Goal: Communication & Community: Answer question/provide support

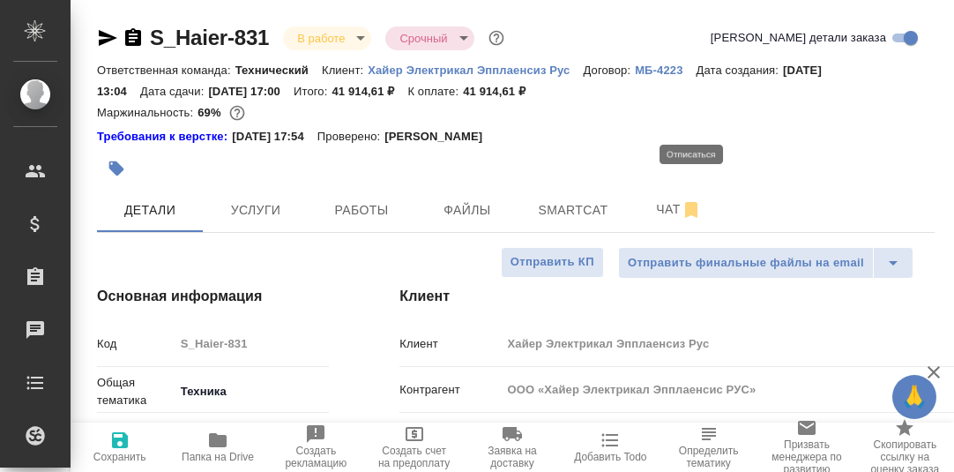
select select "RU"
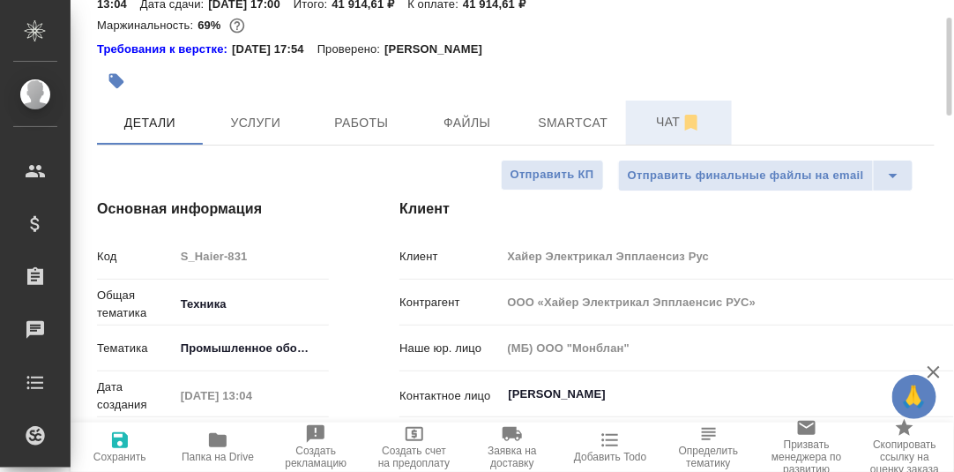
click at [671, 120] on span "Чат" at bounding box center [678, 122] width 85 height 22
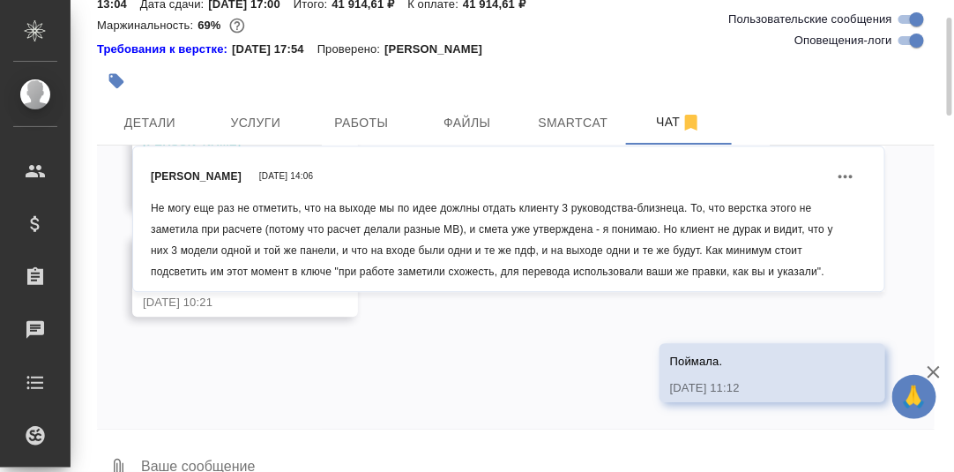
scroll to position [124, 0]
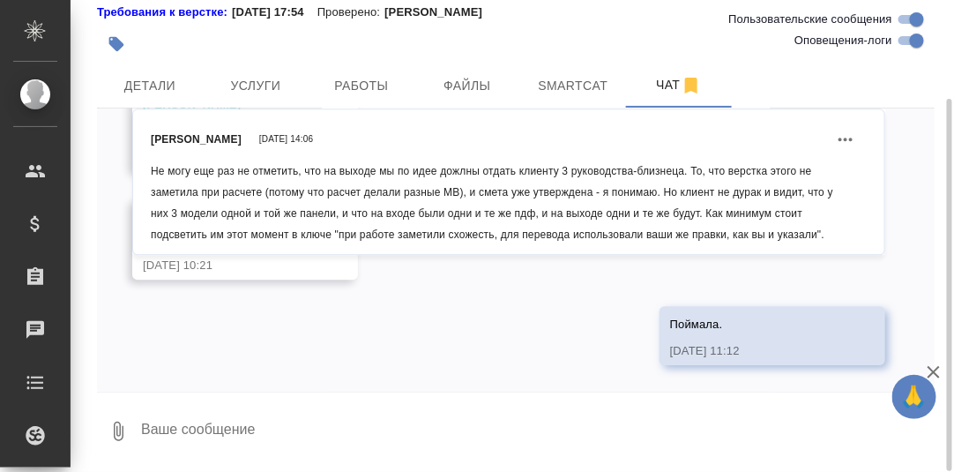
click at [254, 425] on textarea at bounding box center [536, 431] width 795 height 60
click at [334, 434] on textarea "Сразу напишу: на стр. 16" at bounding box center [522, 431] width 766 height 60
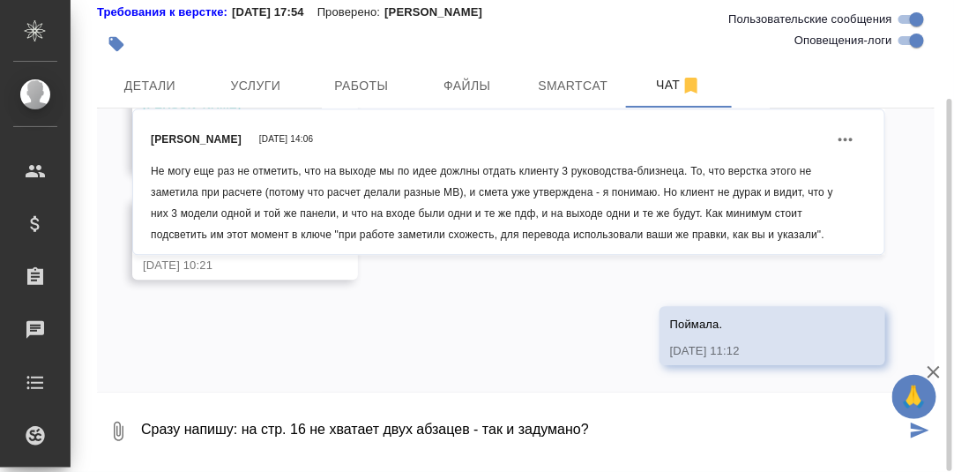
type textarea "Сразу напишу: на стр. 16 не хватает двух абзацев - так и задумано?"
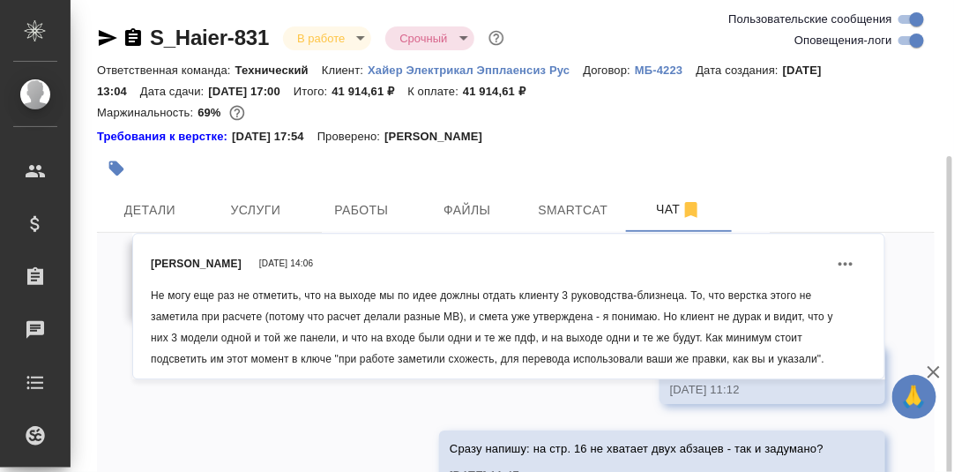
scroll to position [87, 0]
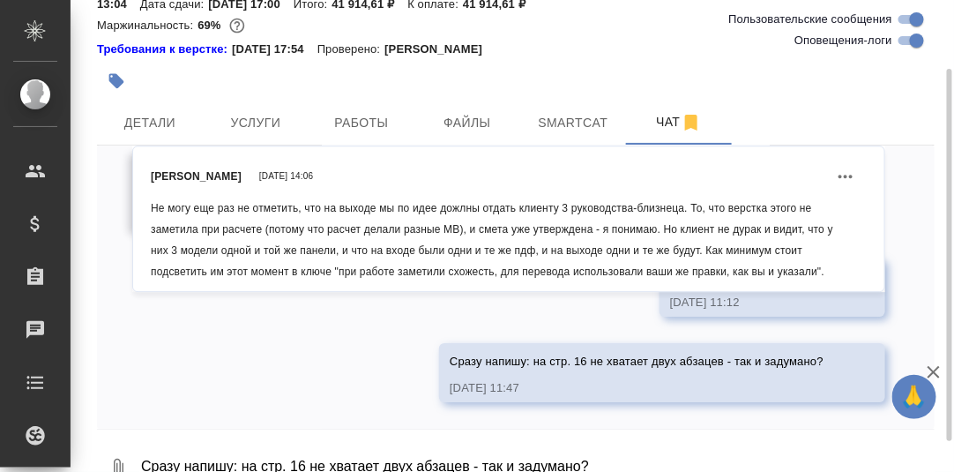
click at [227, 453] on textarea "Сразу напишу: на стр. 16 не хватает двух абзацев - так и задумано?" at bounding box center [536, 468] width 795 height 60
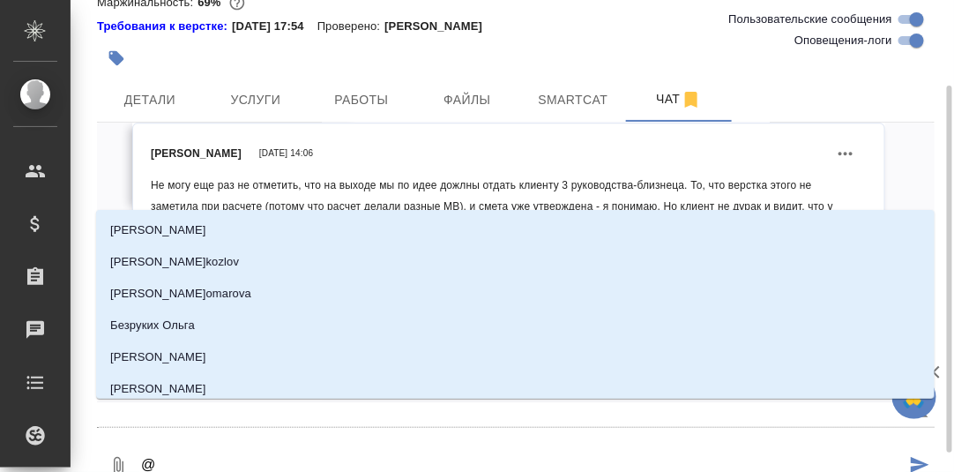
type textarea "@А"
type input "[PERSON_NAME]"
type textarea "@Ар"
type input "Ар"
type textarea "@Арс"
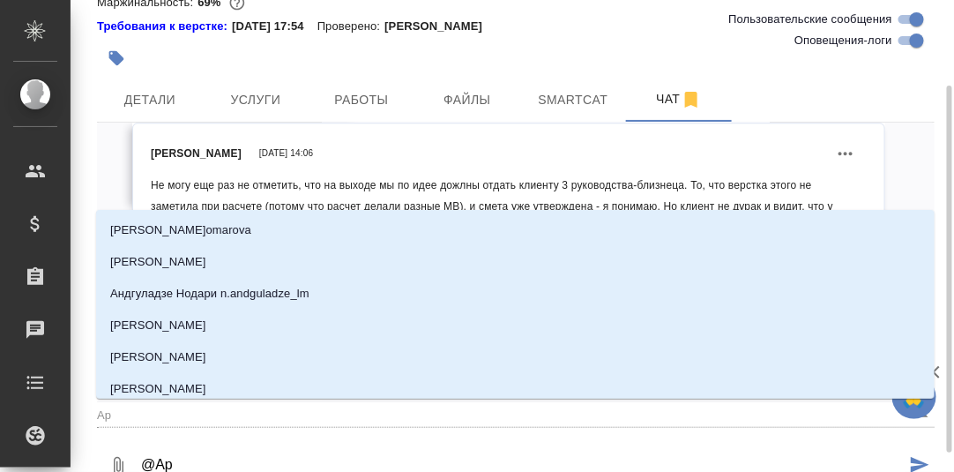
type input "Арс"
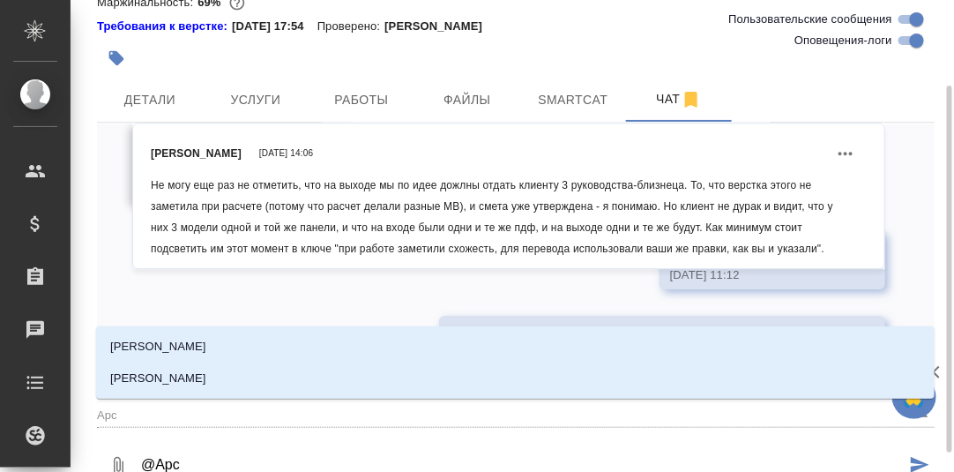
type textarea "@Арсе"
type input "Арсе"
type textarea "@[PERSON_NAME]"
type input "[PERSON_NAME]"
type textarea "@[PERSON_NAME]"
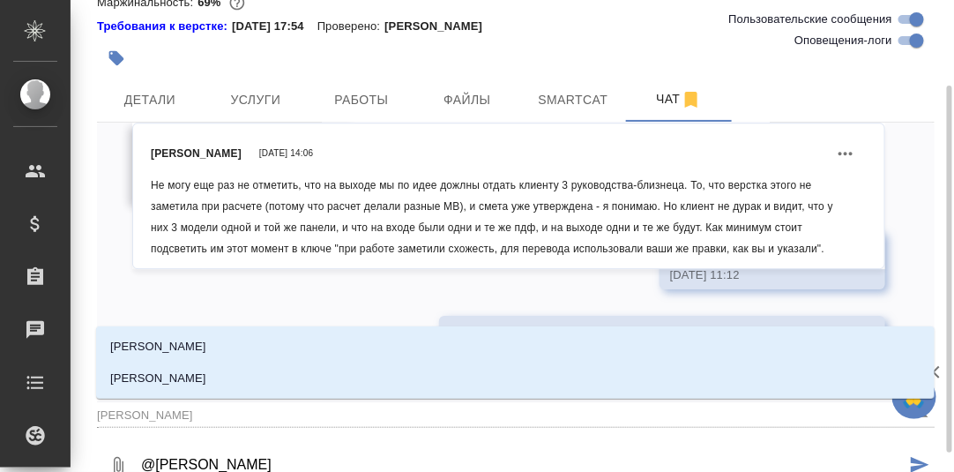
type input "[PERSON_NAME]"
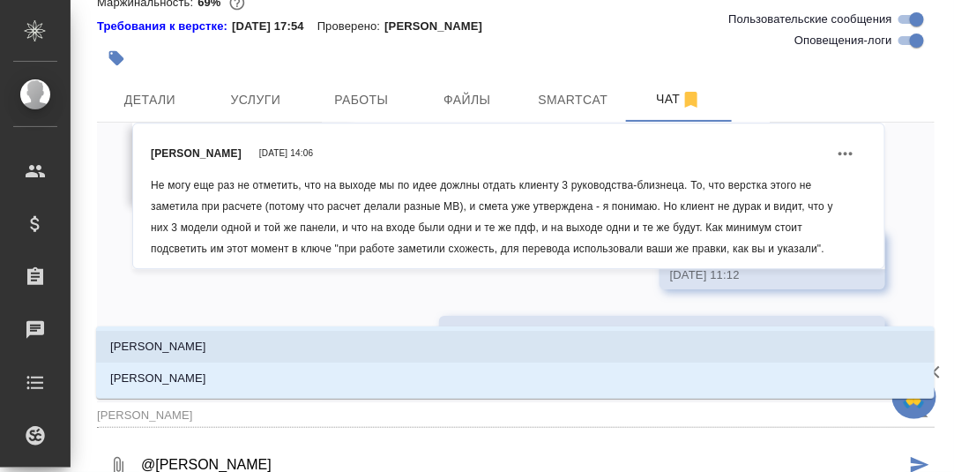
drag, startPoint x: 187, startPoint y: 343, endPoint x: 232, endPoint y: 363, distance: 49.3
click at [189, 343] on p "[PERSON_NAME]" at bounding box center [158, 347] width 96 height 18
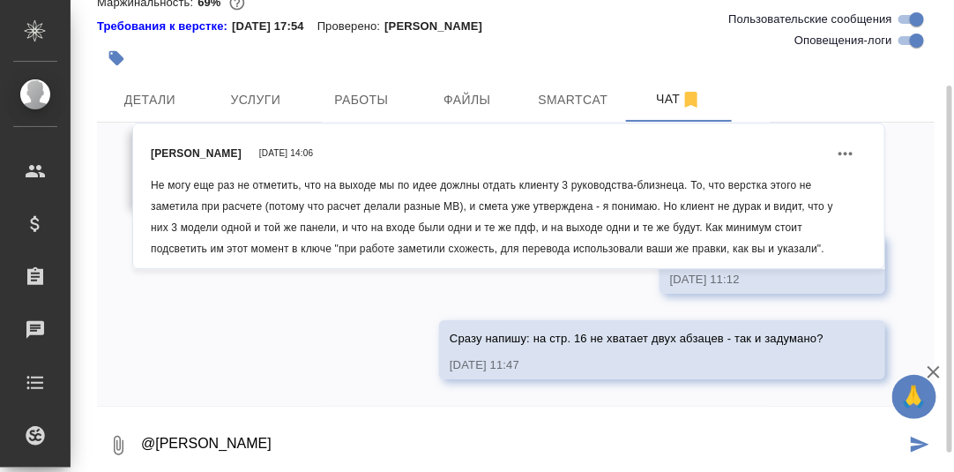
type textarea "@[PERSON_NAME]"
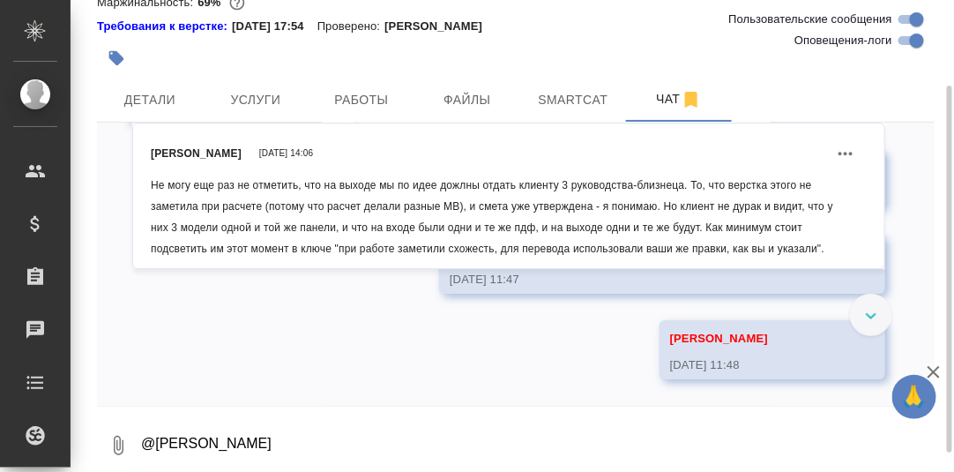
scroll to position [19184, 0]
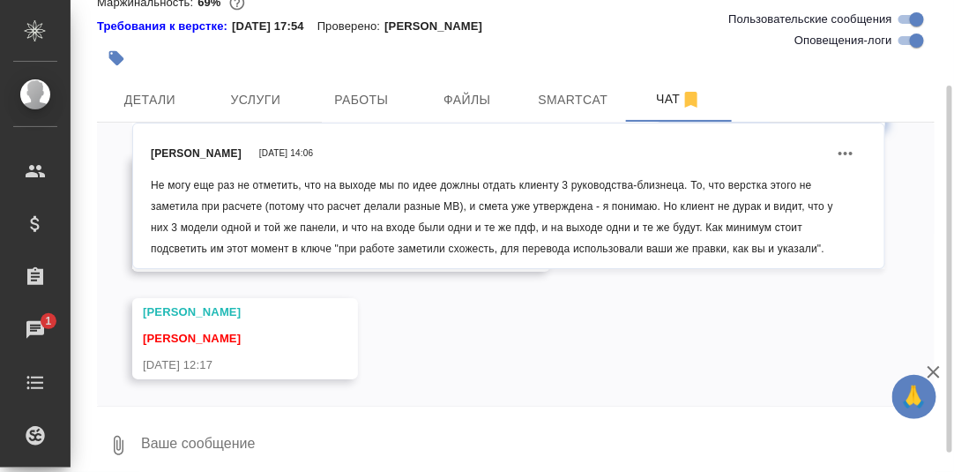
click at [183, 444] on textarea at bounding box center [536, 445] width 795 height 60
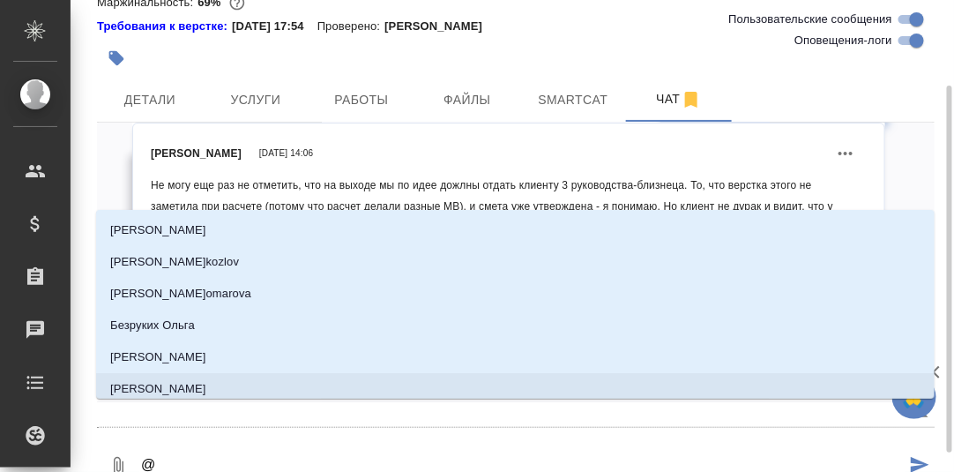
type textarea "@Л"
type input "[PERSON_NAME]"
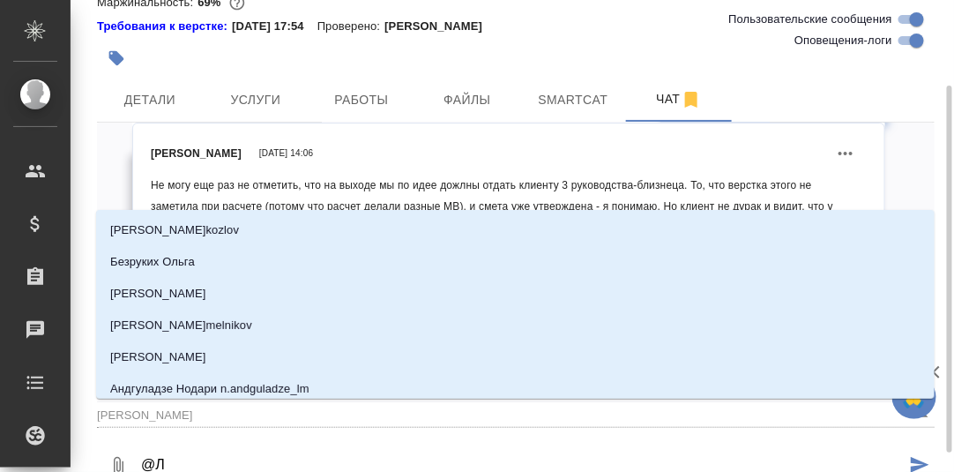
type textarea "@Ли"
type input "[PERSON_NAME]"
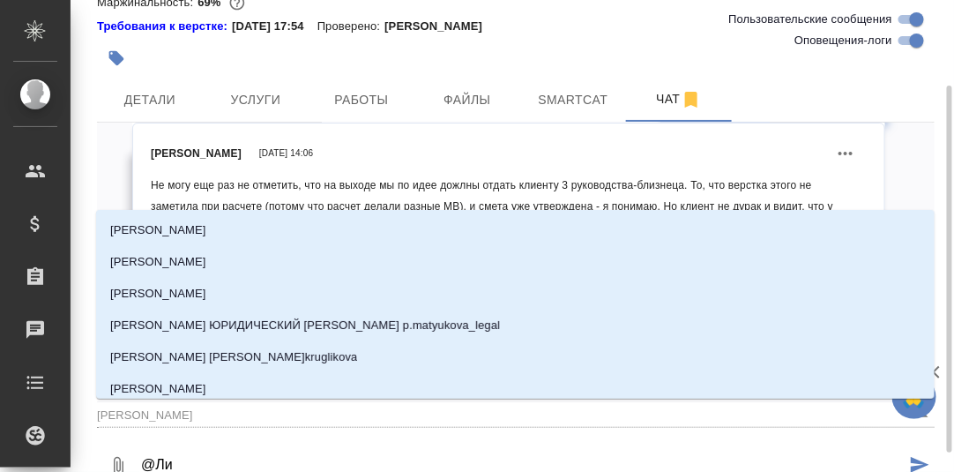
type textarea "@Лин"
type input "Лин"
type textarea "@Лино"
type input "Лино"
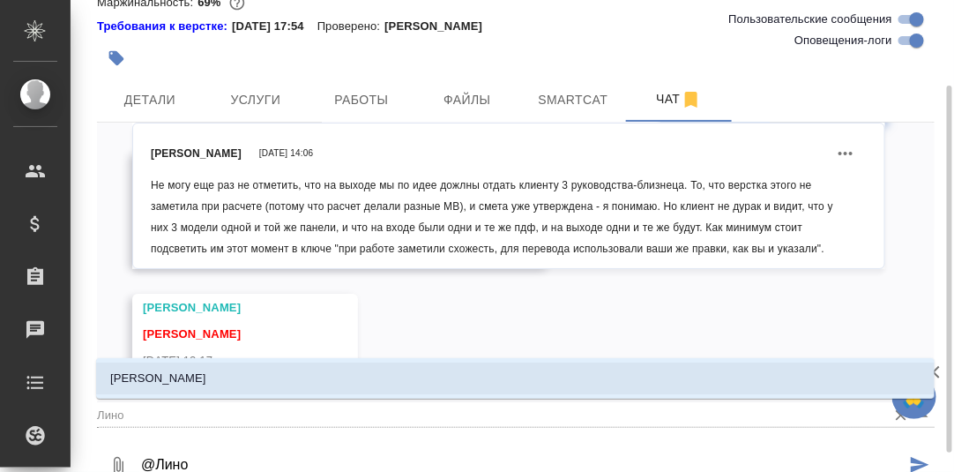
drag, startPoint x: 193, startPoint y: 373, endPoint x: 246, endPoint y: 403, distance: 60.8
click at [193, 374] on p "[PERSON_NAME]" at bounding box center [158, 378] width 96 height 18
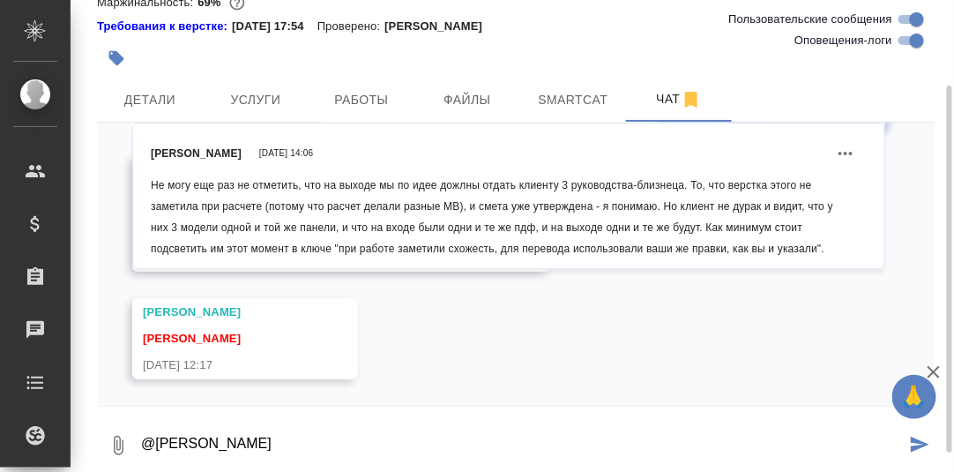
click at [255, 446] on textarea "@[PERSON_NAME]" at bounding box center [522, 445] width 766 height 60
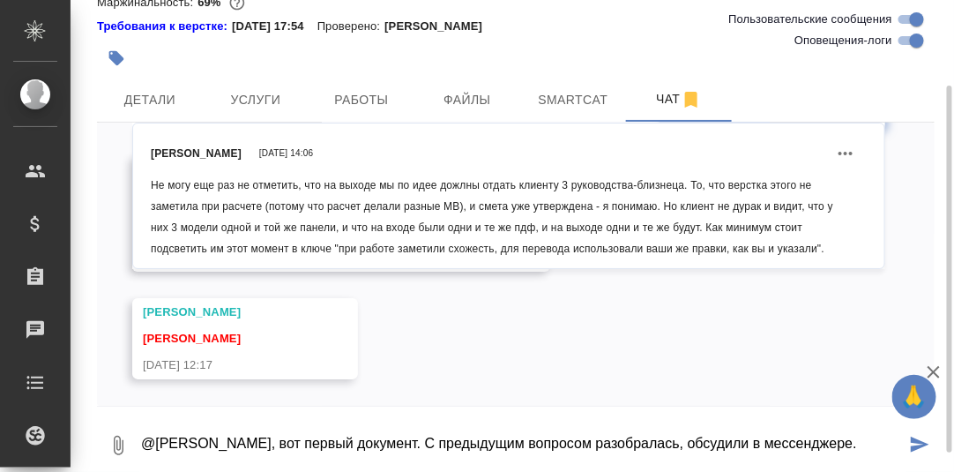
type textarea "@[PERSON_NAME], вот первый документ. С предыдущим вопросом разобралась, обсудил…"
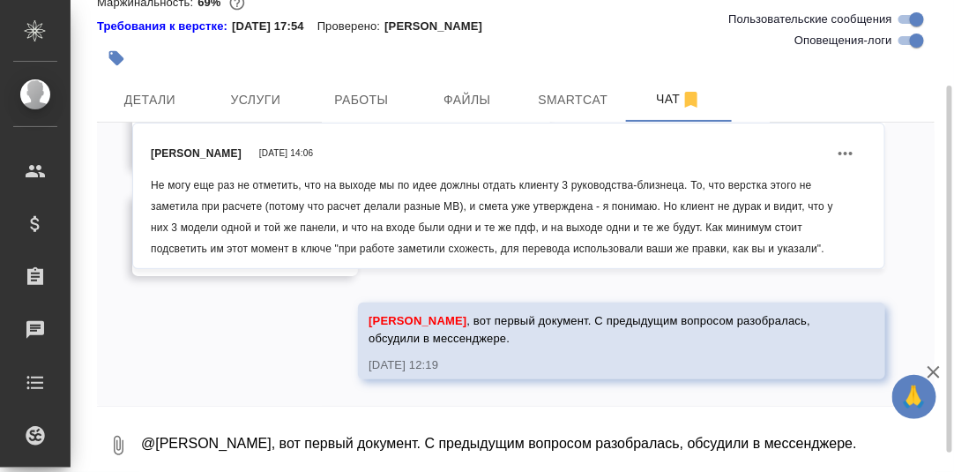
scroll to position [19536, 0]
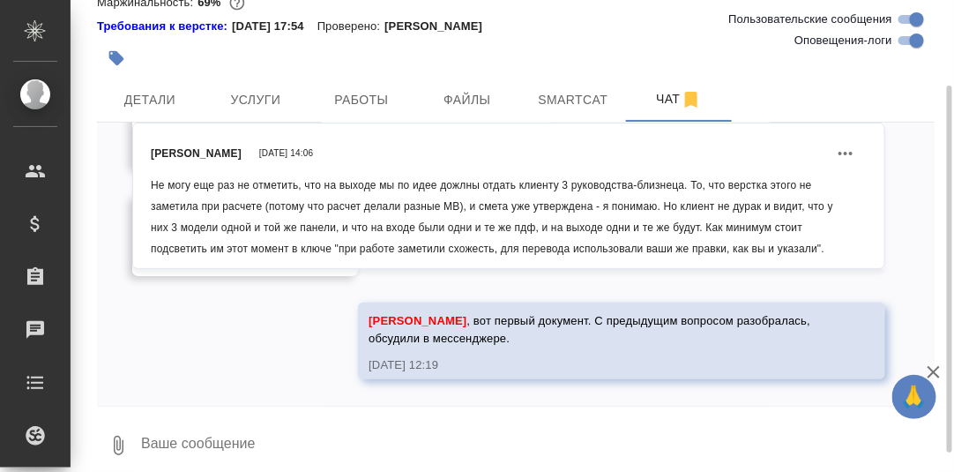
paste textarea "[URL][DOMAIN_NAME]"
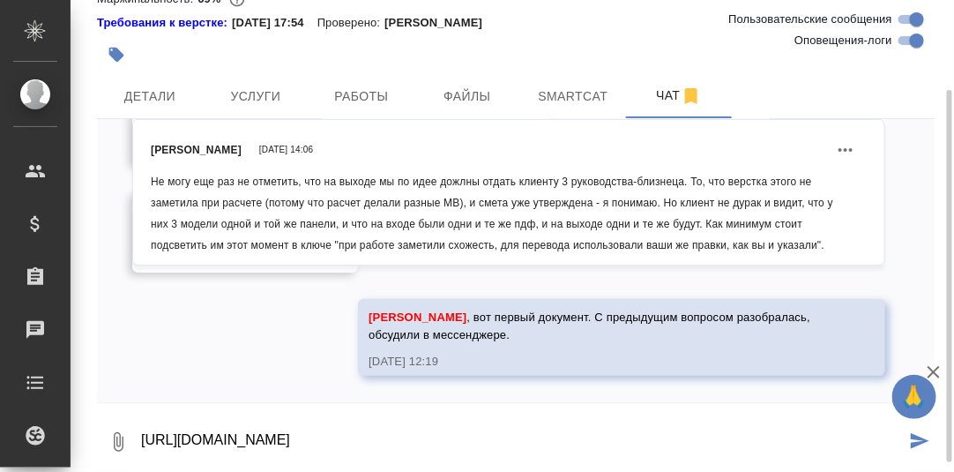
type textarea "[URL][DOMAIN_NAME]"
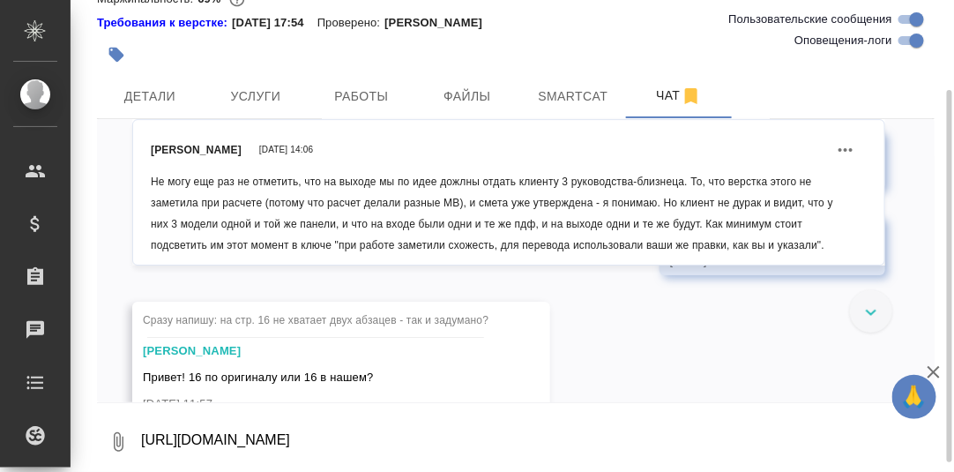
scroll to position [18733, 0]
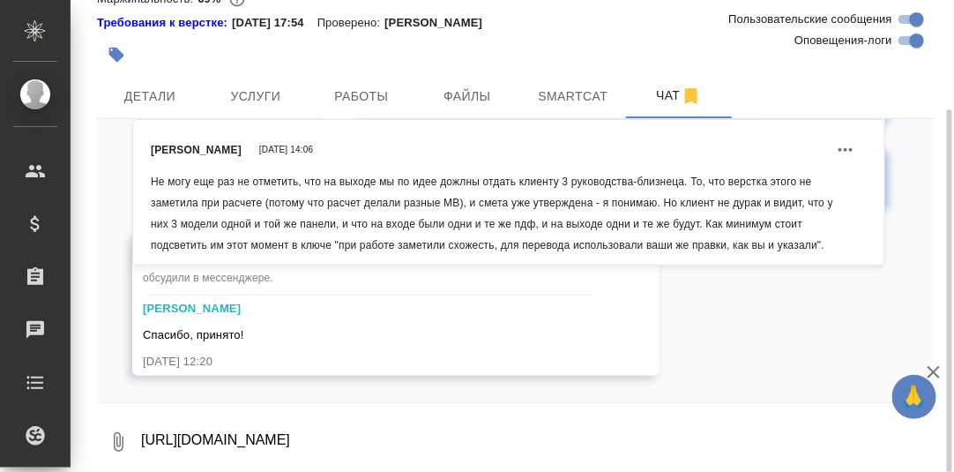
scroll to position [124, 0]
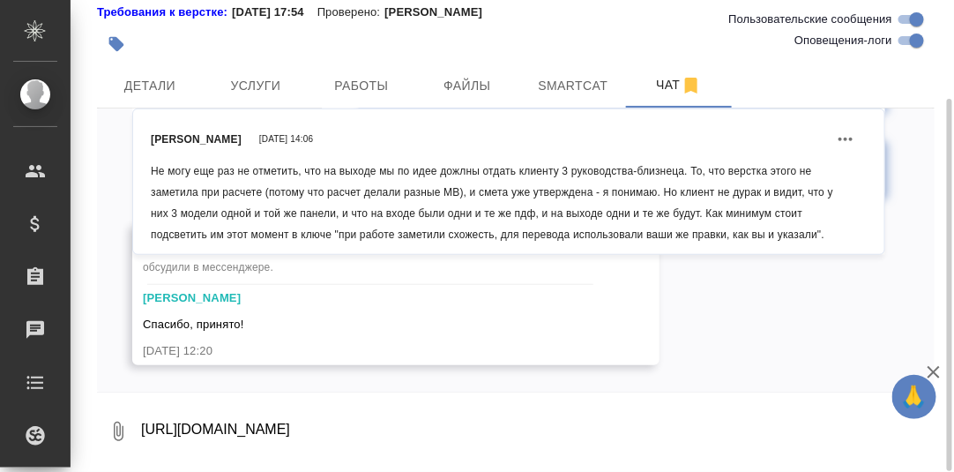
click at [301, 433] on textarea "[URL][DOMAIN_NAME]" at bounding box center [536, 431] width 795 height 60
type textarea "В"
paste textarea "[URL][DOMAIN_NAME]"
type textarea "Второй документ там же. [URL][DOMAIN_NAME]"
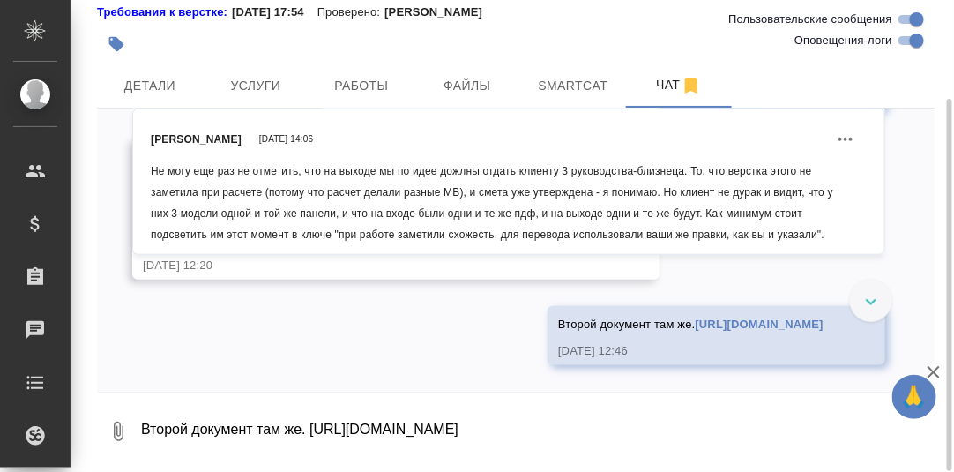
scroll to position [20052, 0]
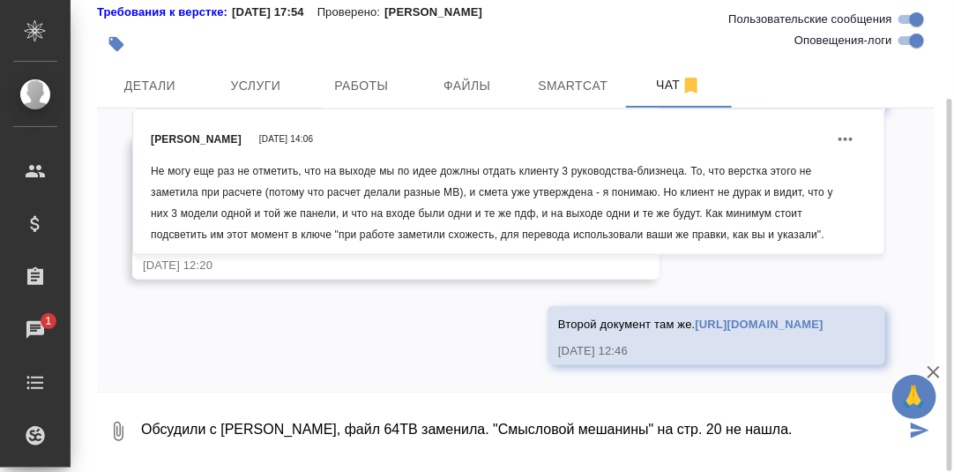
click at [427, 428] on textarea "Обсудили с [PERSON_NAME], файл 64ТВ заменила. "Смысловой мешанины" на стр. 20 н…" at bounding box center [522, 431] width 766 height 60
drag, startPoint x: 754, startPoint y: 426, endPoint x: 770, endPoint y: 423, distance: 17.0
click at [754, 427] on textarea "Обсудили с [PERSON_NAME], файл 64ТВ заменила (момент со слайдерами). "Смысловой…" at bounding box center [522, 431] width 766 height 60
type textarea "Обсудили с [PERSON_NAME], файл 64ТВ заменила (момент со слайдерами). "Смысловой…"
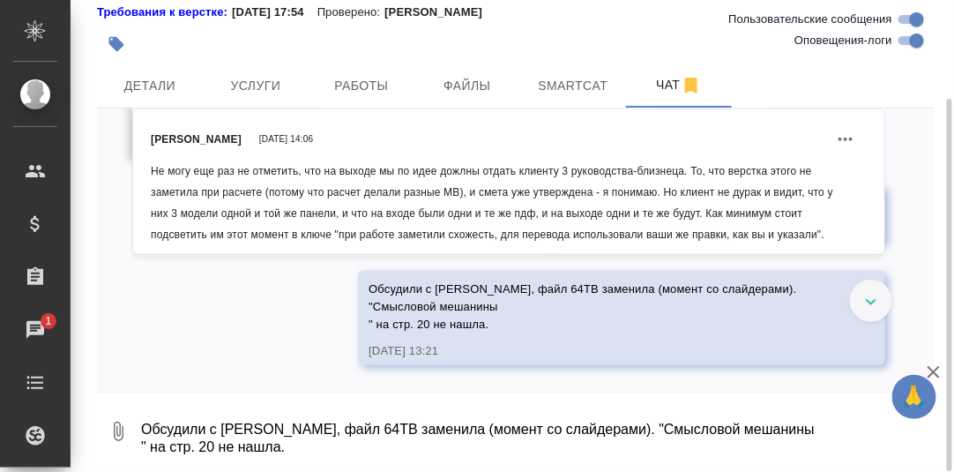
scroll to position [20173, 0]
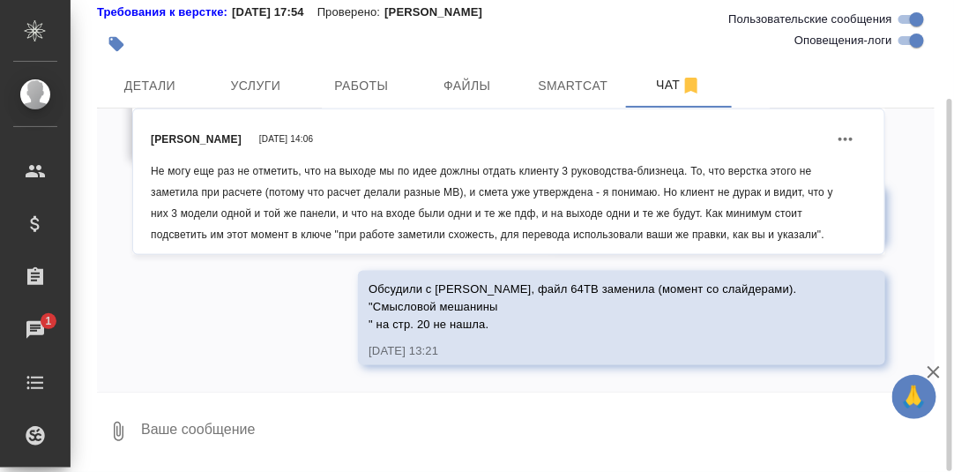
paste textarea "[URL][DOMAIN_NAME]"
type textarea "[URL][DOMAIN_NAME]"
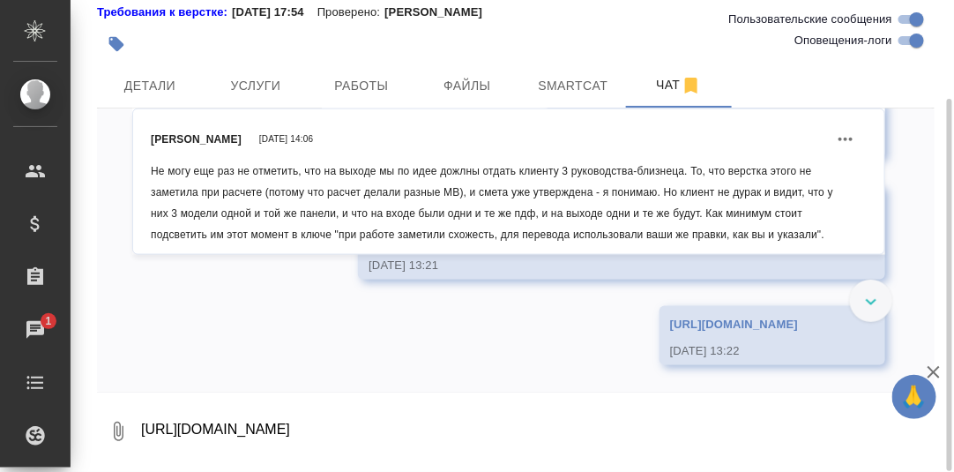
scroll to position [20346, 0]
click at [372, 85] on span "Работы" at bounding box center [361, 86] width 85 height 22
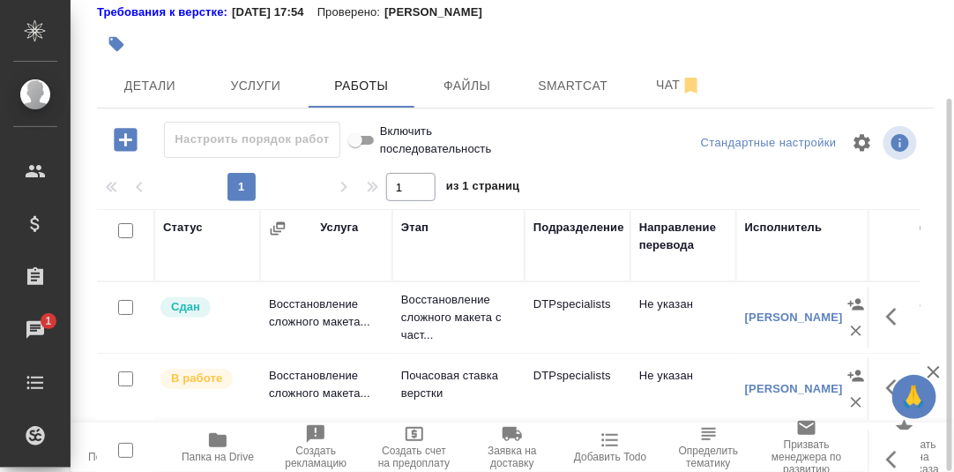
click at [212, 442] on icon "button" at bounding box center [218, 440] width 18 height 14
click at [219, 444] on icon "button" at bounding box center [218, 440] width 18 height 14
click at [665, 80] on span "Чат" at bounding box center [678, 85] width 85 height 22
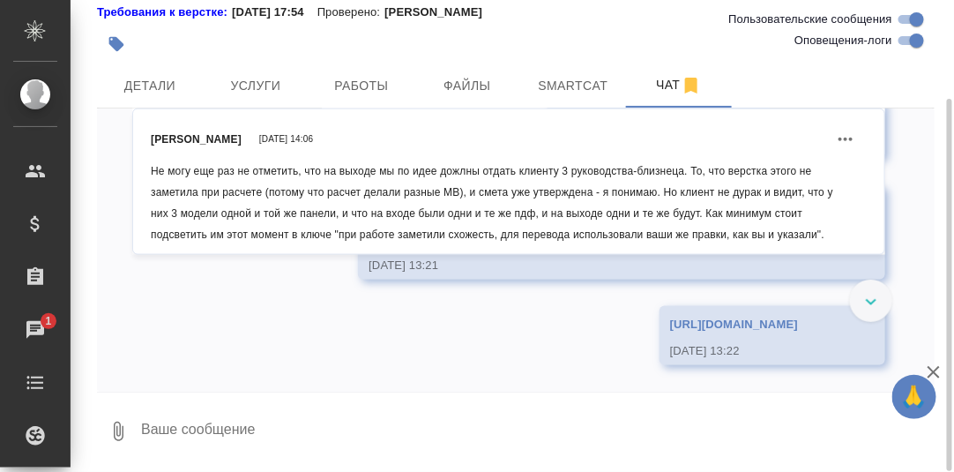
scroll to position [20346, 0]
click at [248, 430] on textarea at bounding box center [536, 431] width 795 height 60
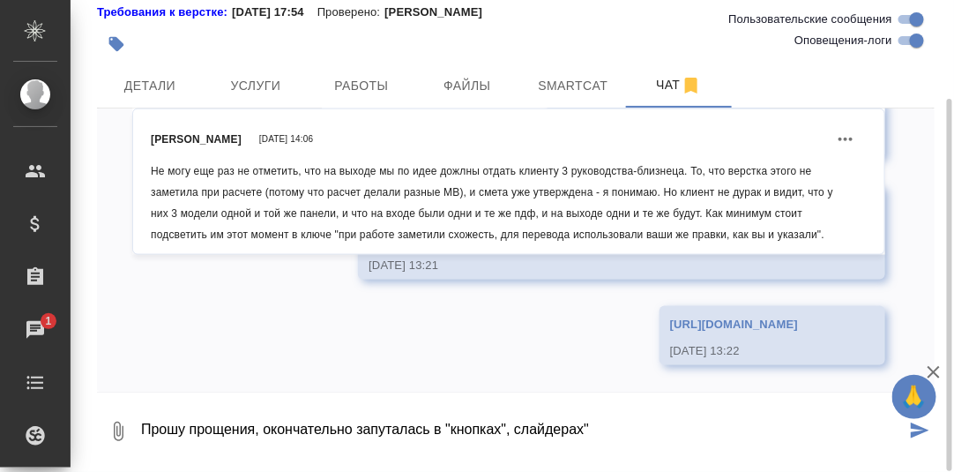
click at [515, 428] on textarea "Прошу прощения, окончательно запуталась в "кнопках", слайдерах"" at bounding box center [522, 431] width 766 height 60
click at [609, 427] on textarea "Прошу прощения, окончательно запуталась в "кнопках", "слайдерах"" at bounding box center [522, 431] width 766 height 60
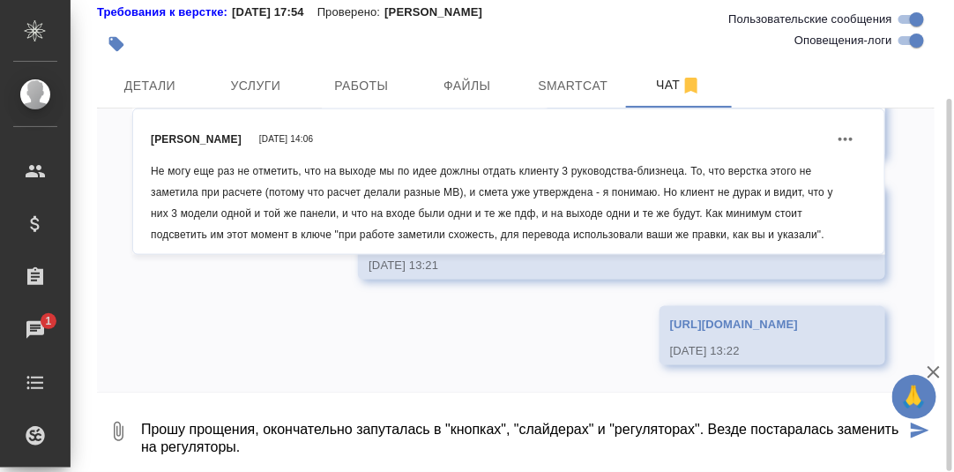
type textarea "Прошу прощения, окончательно запуталась в "кнопках", "слайдерах" и "регуляторах…"
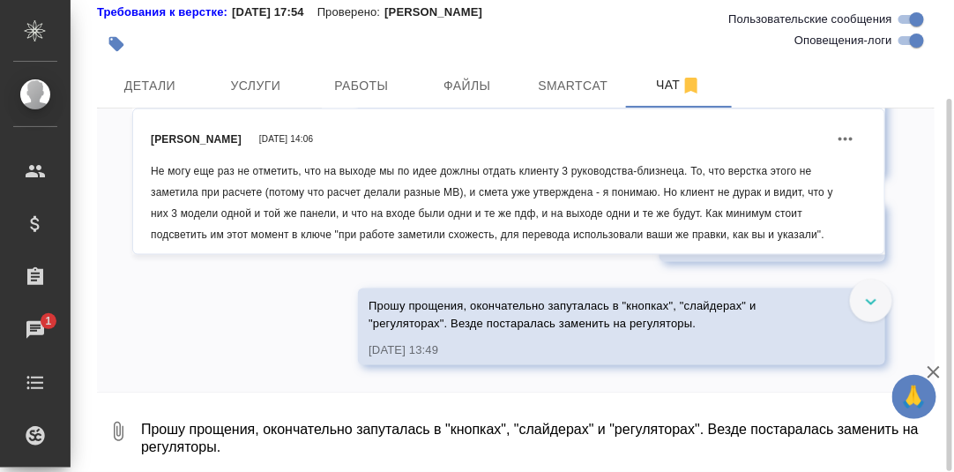
scroll to position [20450, 0]
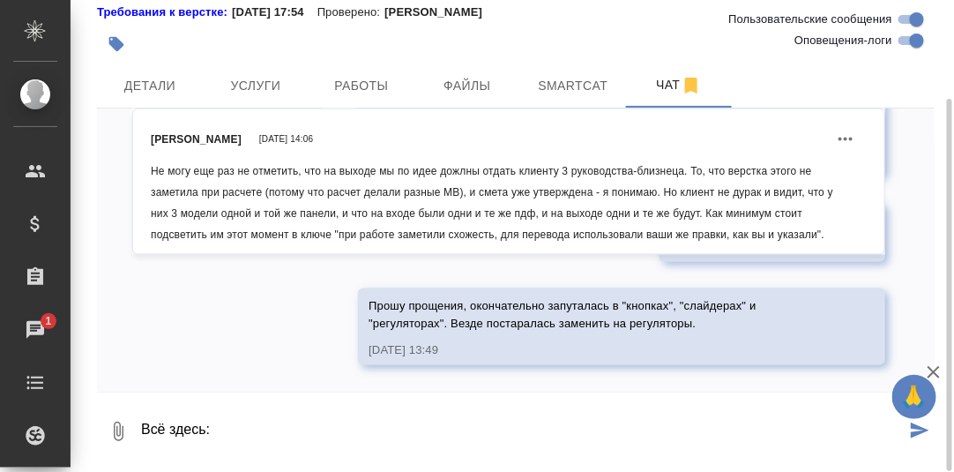
paste textarea "Коснитесь кнопки установки таймера"
drag, startPoint x: 457, startPoint y: 427, endPoint x: 219, endPoint y: 405, distance: 239.0
click at [215, 419] on textarea "Всё здесь: Коснитесь кнопки установки таймера" at bounding box center [522, 431] width 766 height 60
drag, startPoint x: 453, startPoint y: 309, endPoint x: 362, endPoint y: 262, distance: 102.5
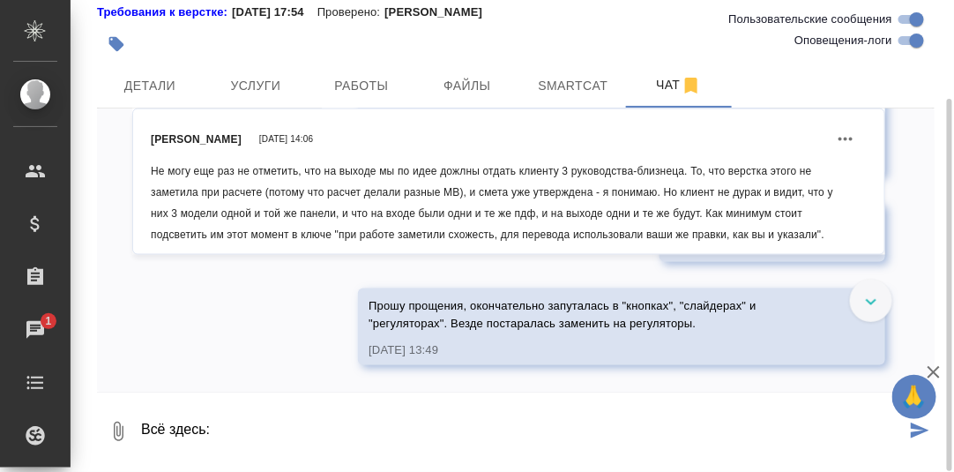
click at [659, 262] on div "[URL][DOMAIN_NAME] [DATE] 13:22" at bounding box center [772, 232] width 226 height 59
drag, startPoint x: 359, startPoint y: 303, endPoint x: 606, endPoint y: 370, distance: 256.6
click at [659, 262] on div "[URL][DOMAIN_NAME] [DATE] 13:22" at bounding box center [772, 232] width 226 height 59
copy link "[URL][DOMAIN_NAME]"
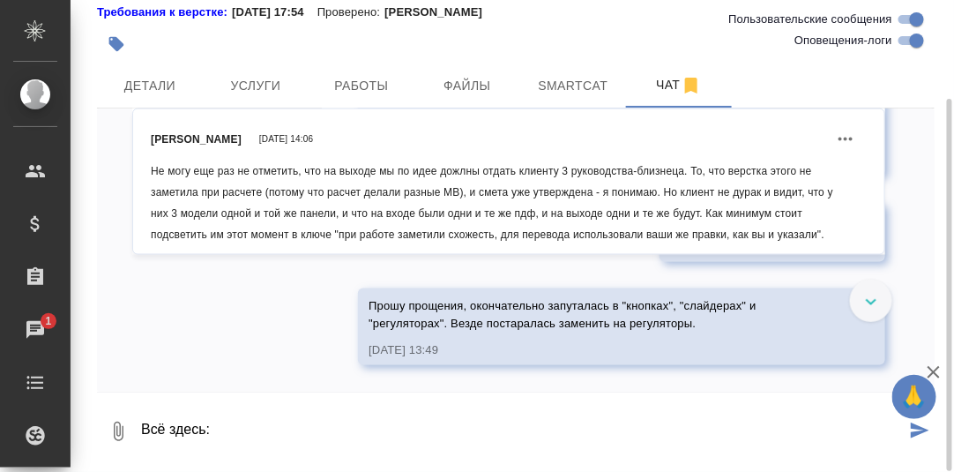
scroll to position [20450, 0]
click at [220, 426] on textarea "Всё здесь:" at bounding box center [522, 431] width 766 height 60
drag, startPoint x: 220, startPoint y: 426, endPoint x: 181, endPoint y: 429, distance: 39.8
click at [181, 429] on textarea "Всё здесь:" at bounding box center [522, 431] width 766 height 60
paste textarea "[URL][DOMAIN_NAME]"
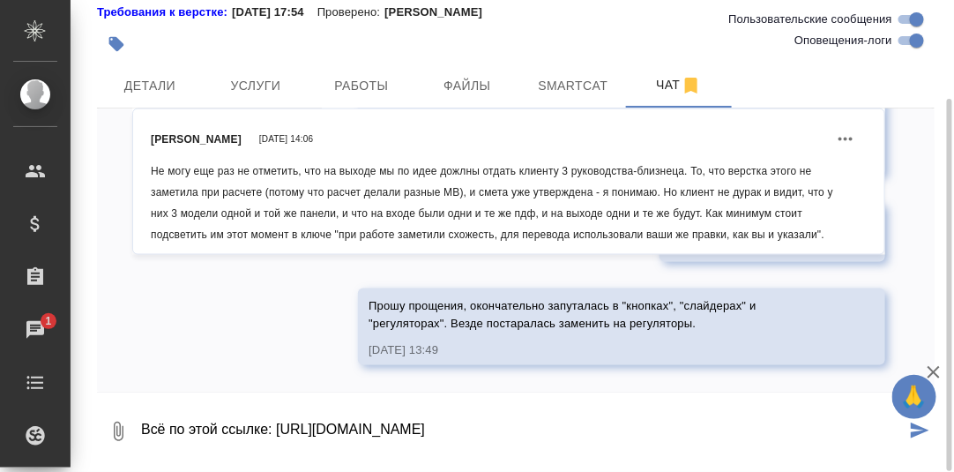
scroll to position [28, 0]
type textarea "Всё по этой ссылке: [URL][DOMAIN_NAME]"
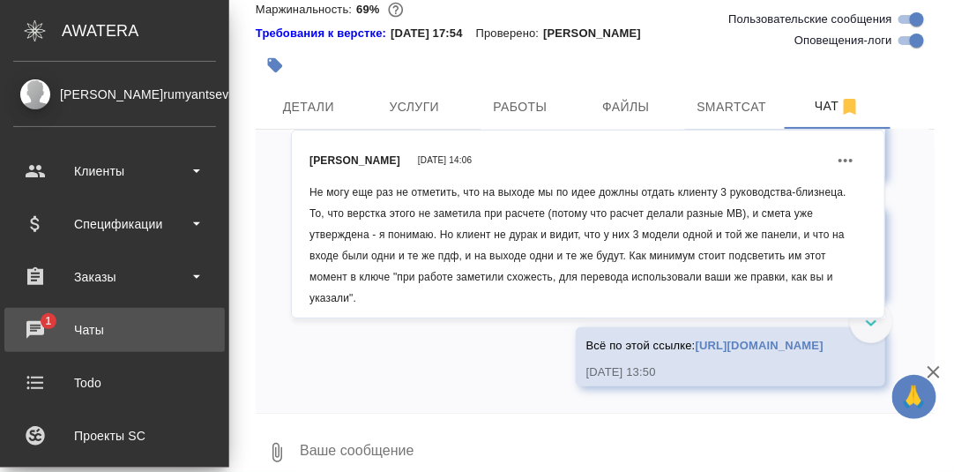
scroll to position [22074, 0]
drag, startPoint x: 31, startPoint y: 324, endPoint x: 54, endPoint y: 319, distance: 23.5
click at [31, 324] on div "Чаты" at bounding box center [114, 329] width 203 height 26
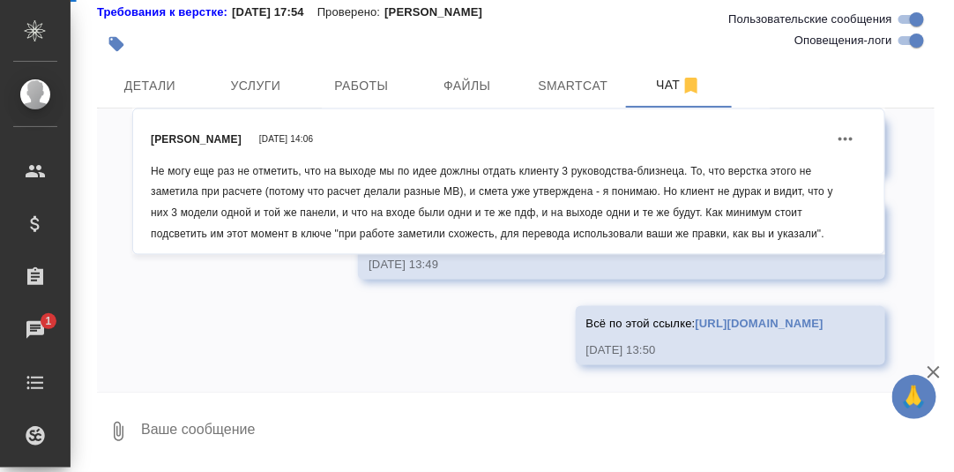
scroll to position [20680, 0]
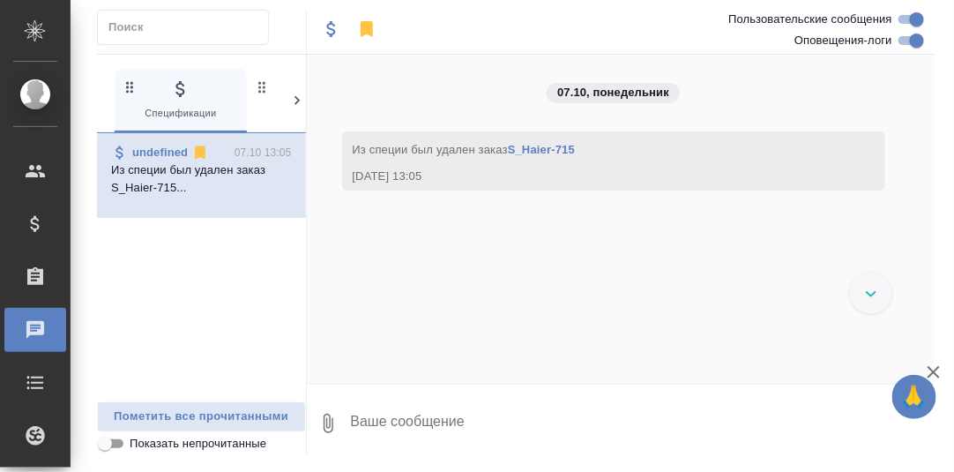
click at [300, 97] on icon at bounding box center [297, 101] width 18 height 18
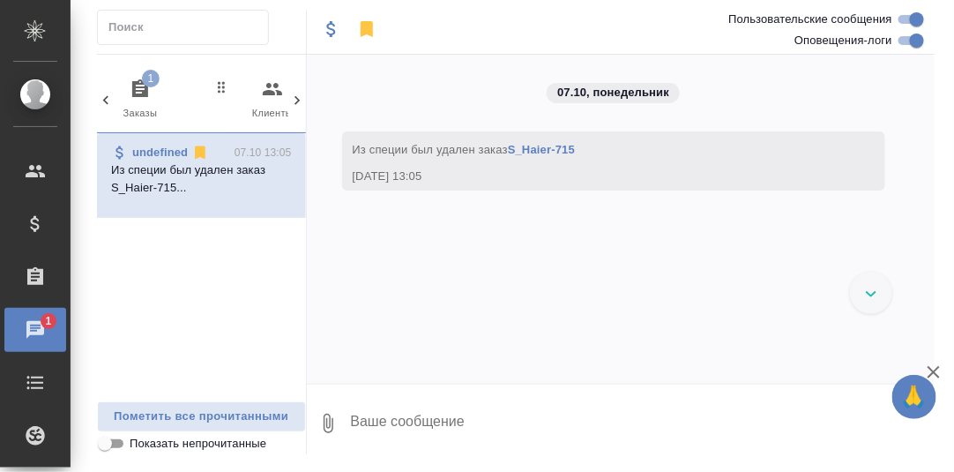
click at [145, 88] on icon "button" at bounding box center [140, 88] width 16 height 18
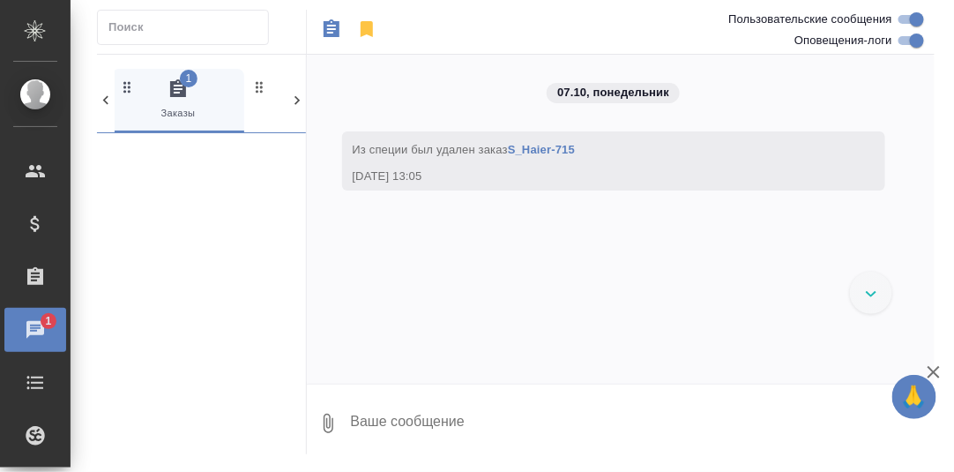
scroll to position [0, 131]
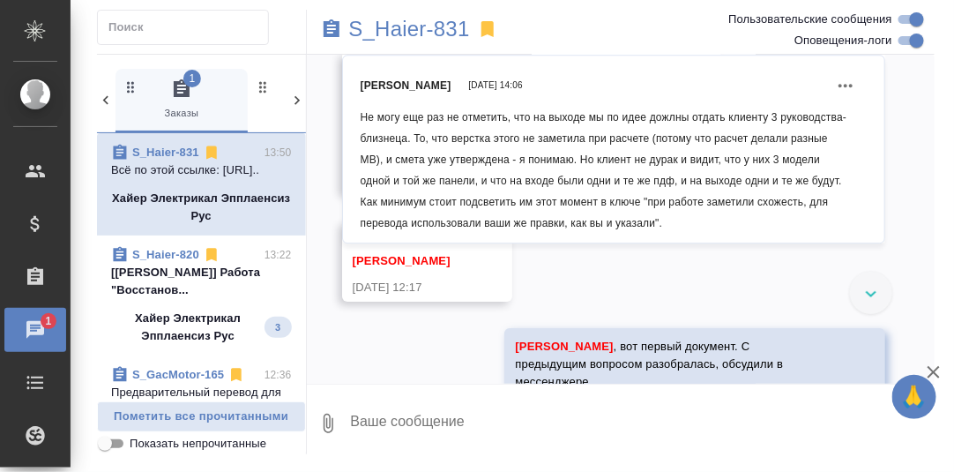
click at [189, 294] on p "[[PERSON_NAME]] Работа "Восстанов..." at bounding box center [201, 281] width 181 height 35
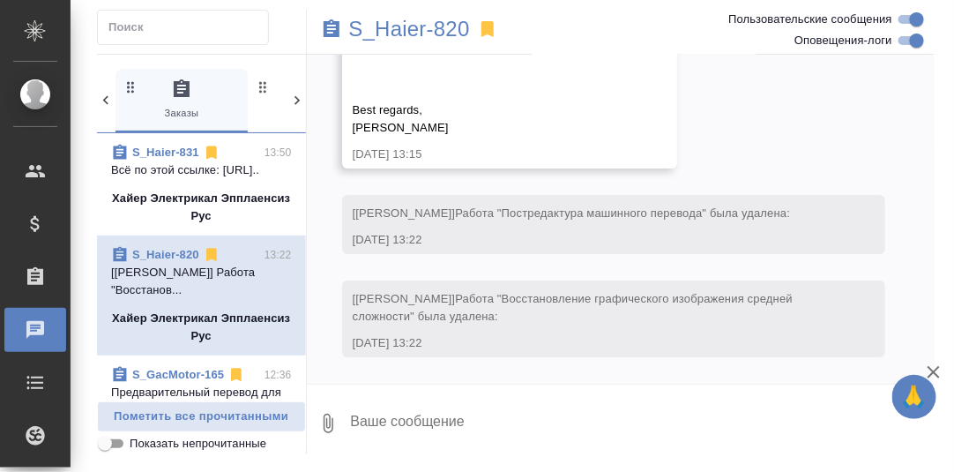
scroll to position [54478, 0]
